Goal: Check status

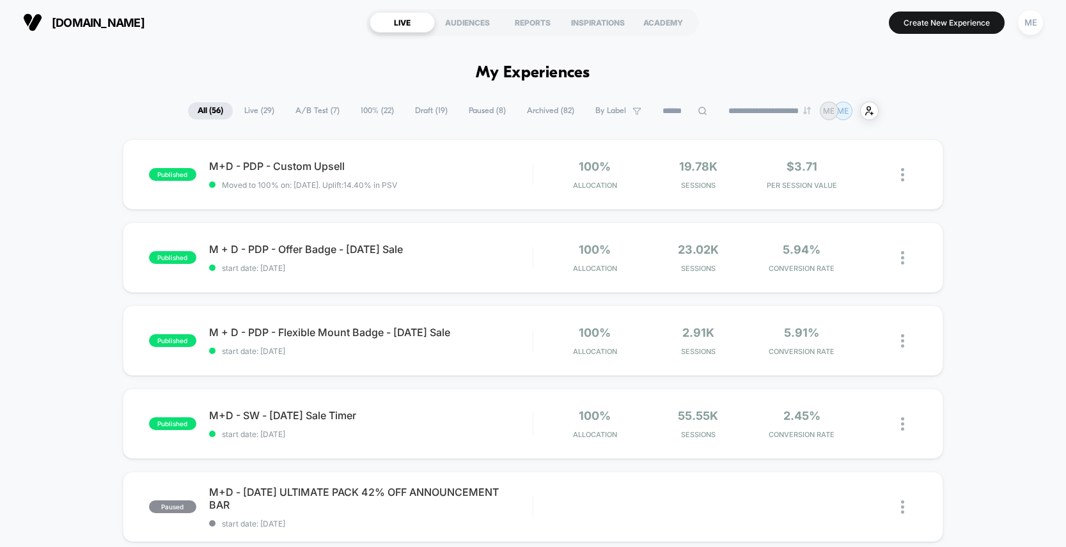
click at [383, 111] on span "100% ( 22 )" at bounding box center [377, 110] width 52 height 17
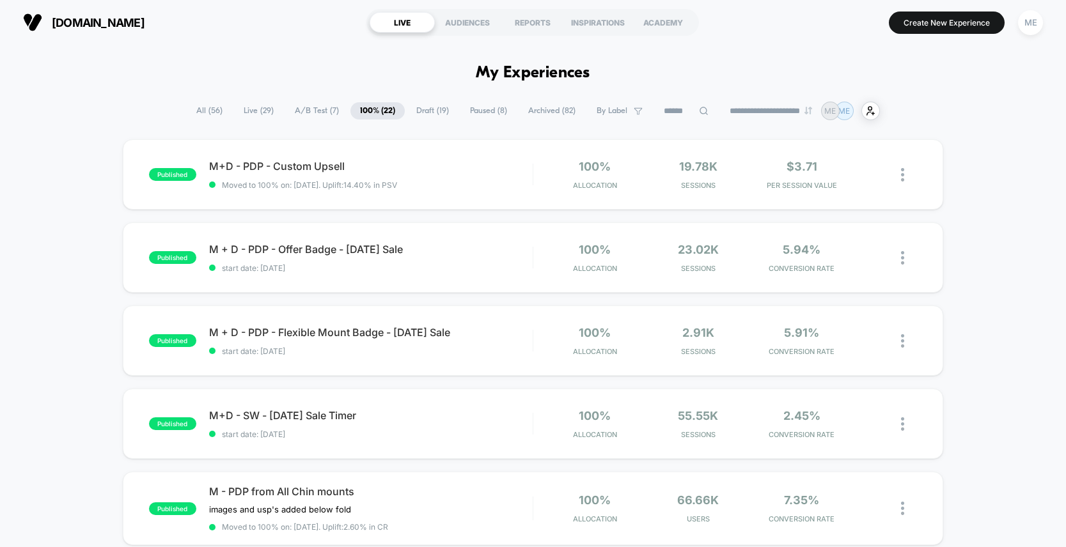
click at [699, 113] on icon at bounding box center [704, 111] width 10 height 10
type input "****"
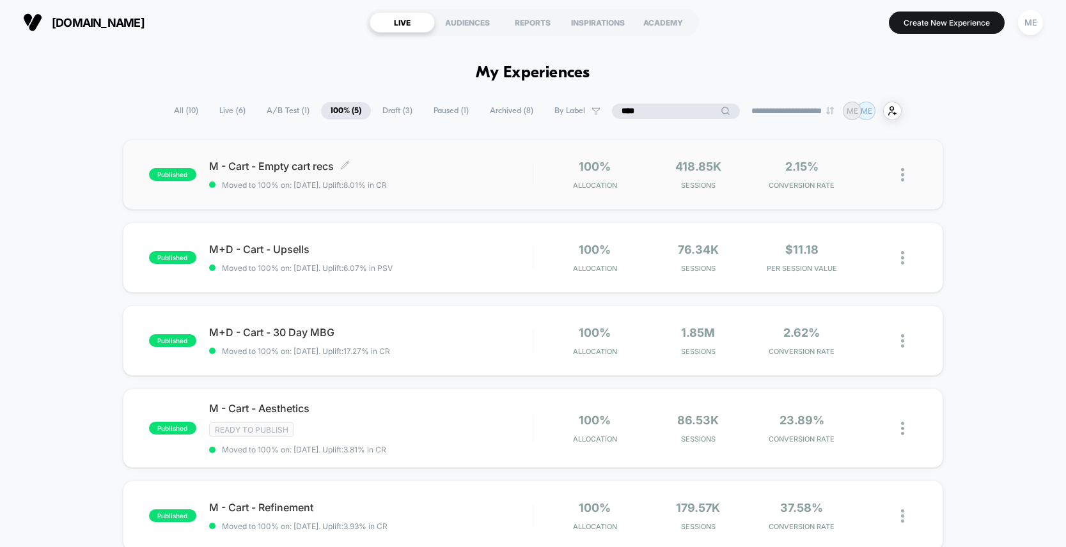
click at [478, 185] on span "Moved to 100% on: [DATE] . Uplift: 8.01% in CR" at bounding box center [371, 185] width 324 height 10
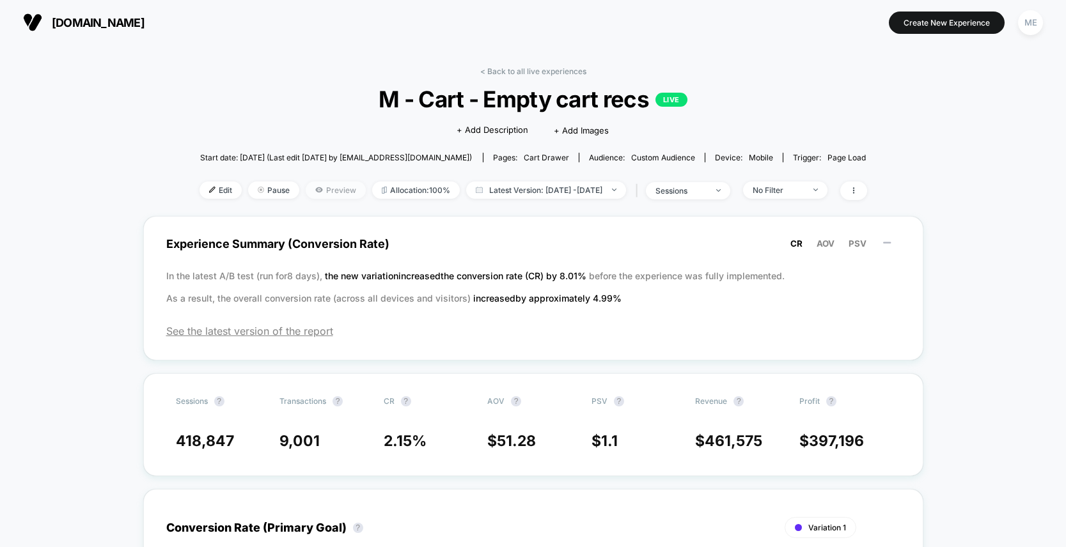
click at [331, 191] on span "Preview" at bounding box center [336, 190] width 60 height 17
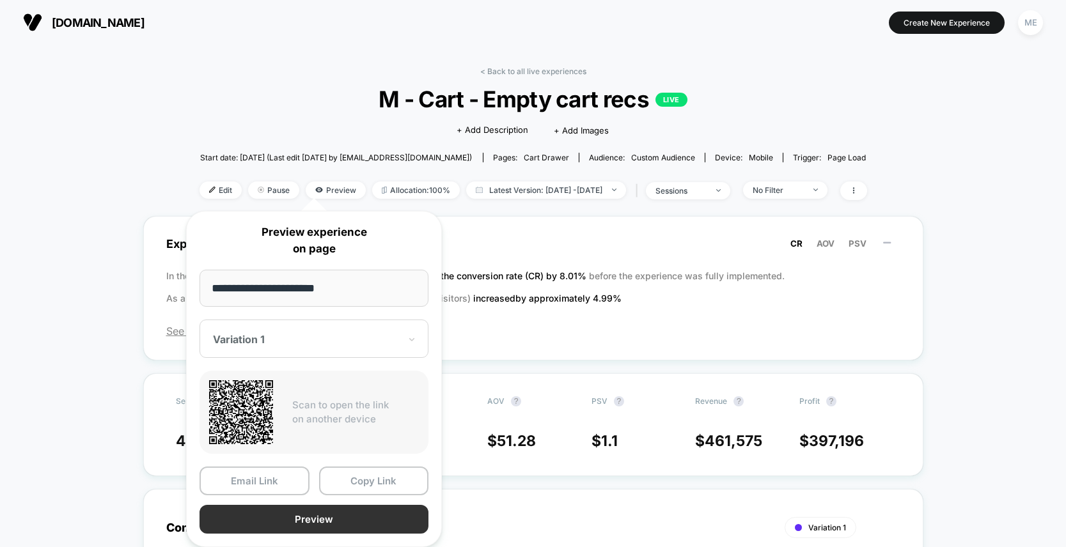
click at [323, 516] on button "Preview" at bounding box center [313, 519] width 229 height 29
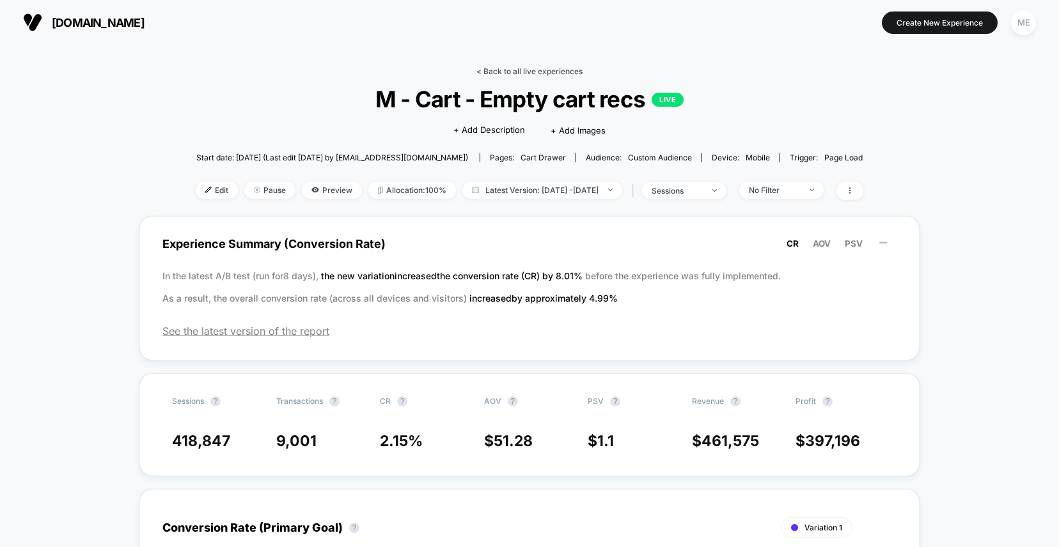
click at [526, 68] on link "< Back to all live experiences" at bounding box center [529, 71] width 106 height 10
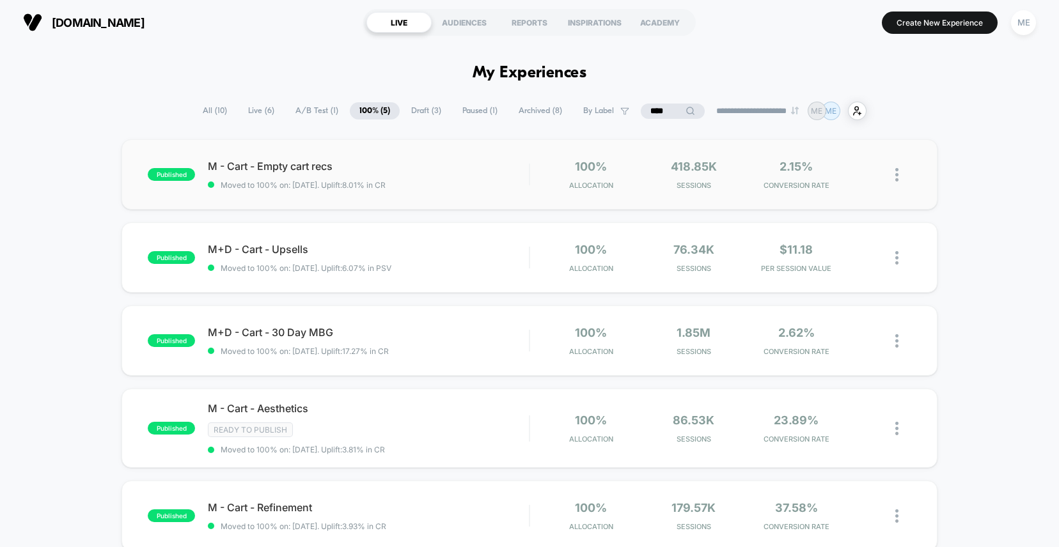
scroll to position [11, 0]
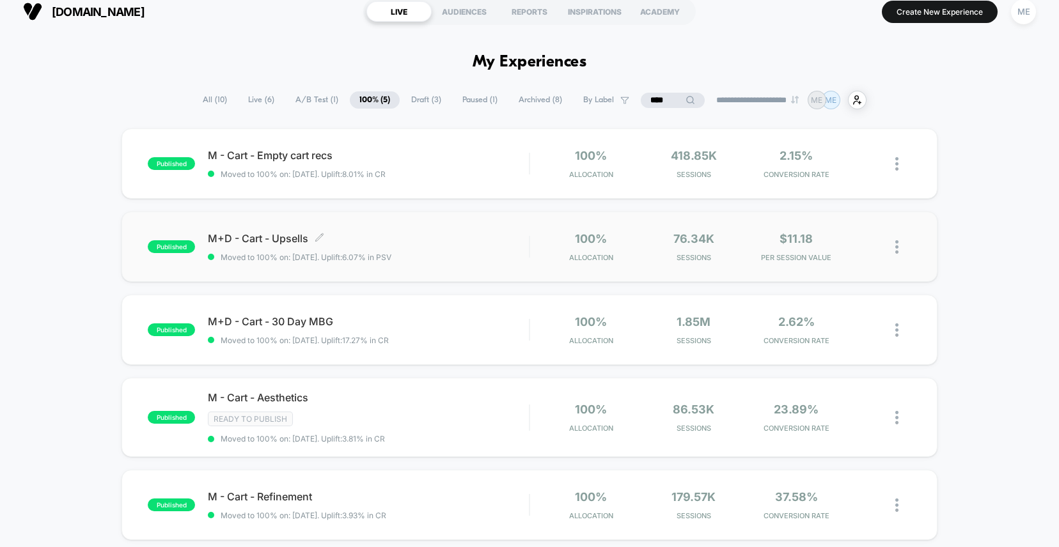
click at [468, 244] on span "M+D - Cart - Upsells Click to edit experience details" at bounding box center [368, 238] width 321 height 13
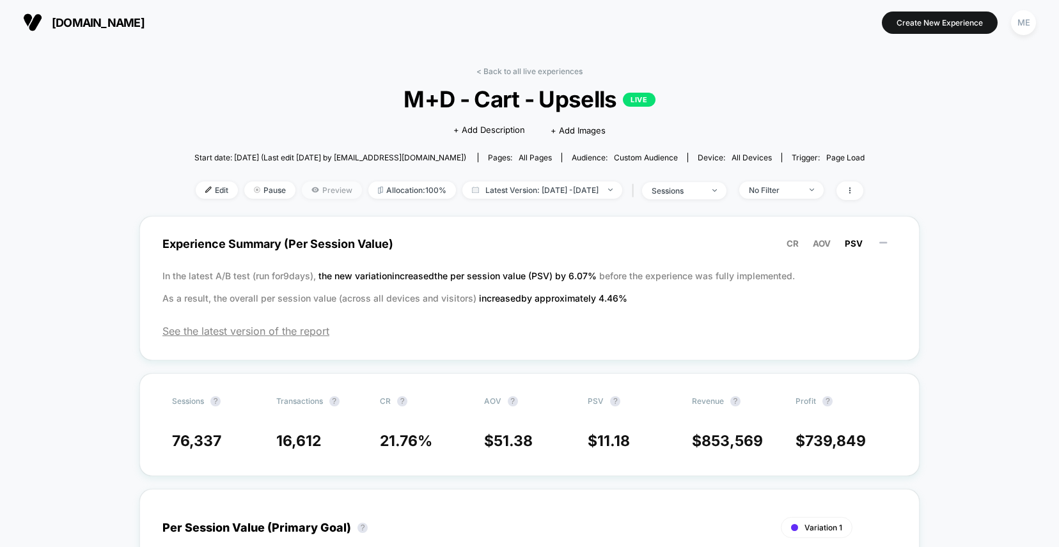
click at [321, 189] on span "Preview" at bounding box center [332, 190] width 60 height 17
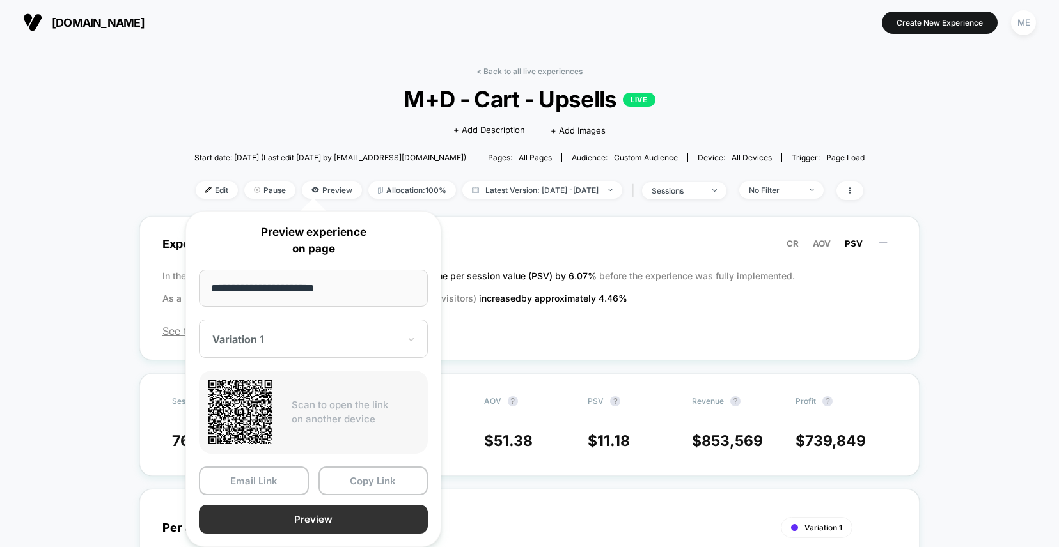
click at [318, 512] on button "Preview" at bounding box center [313, 519] width 229 height 29
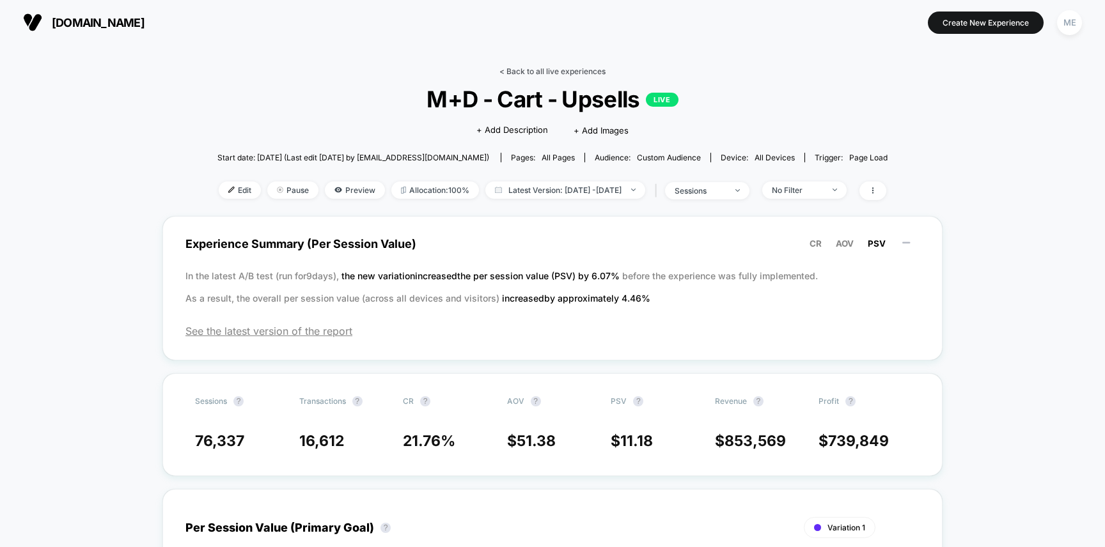
click at [525, 75] on link "< Back to all live experiences" at bounding box center [552, 71] width 106 height 10
